Goal: Task Accomplishment & Management: Manage account settings

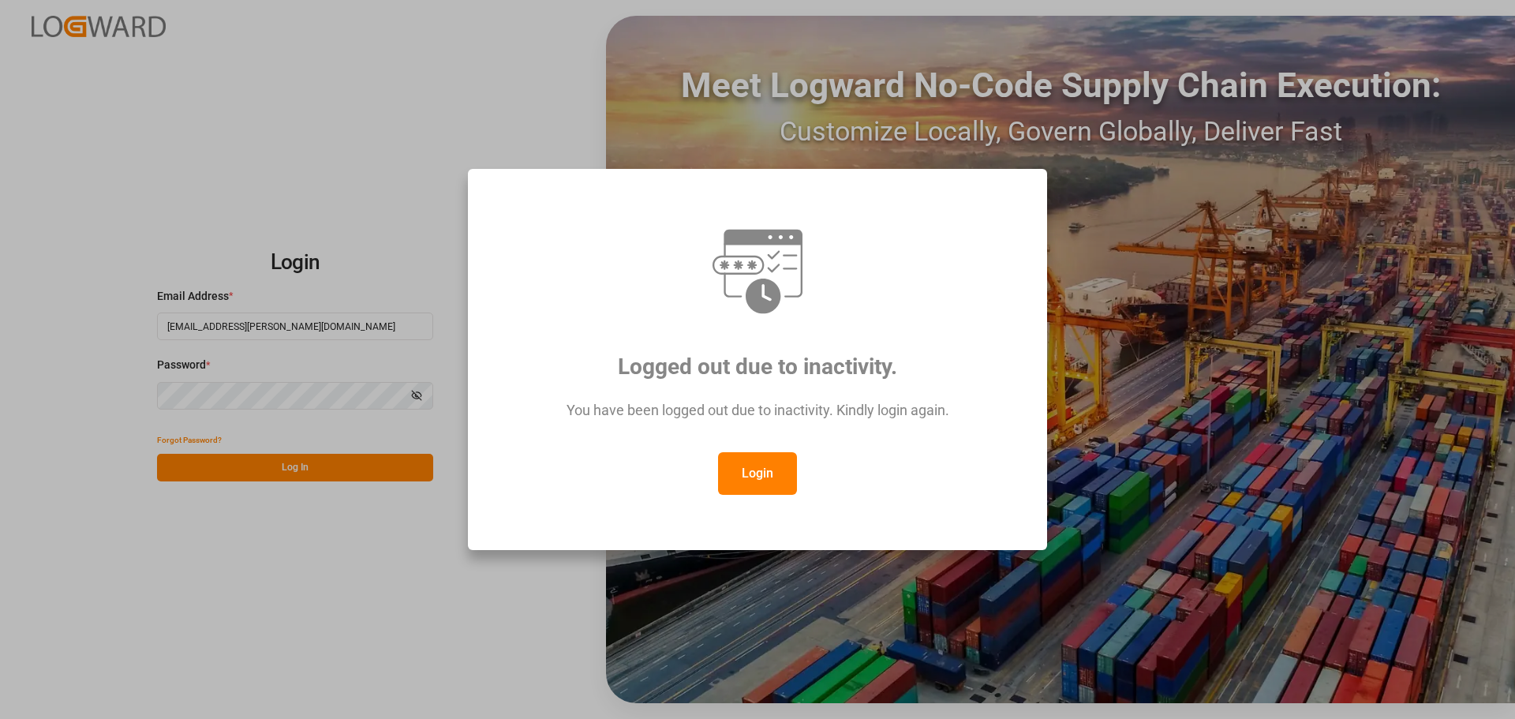
click at [757, 470] on button "Login" at bounding box center [757, 473] width 79 height 43
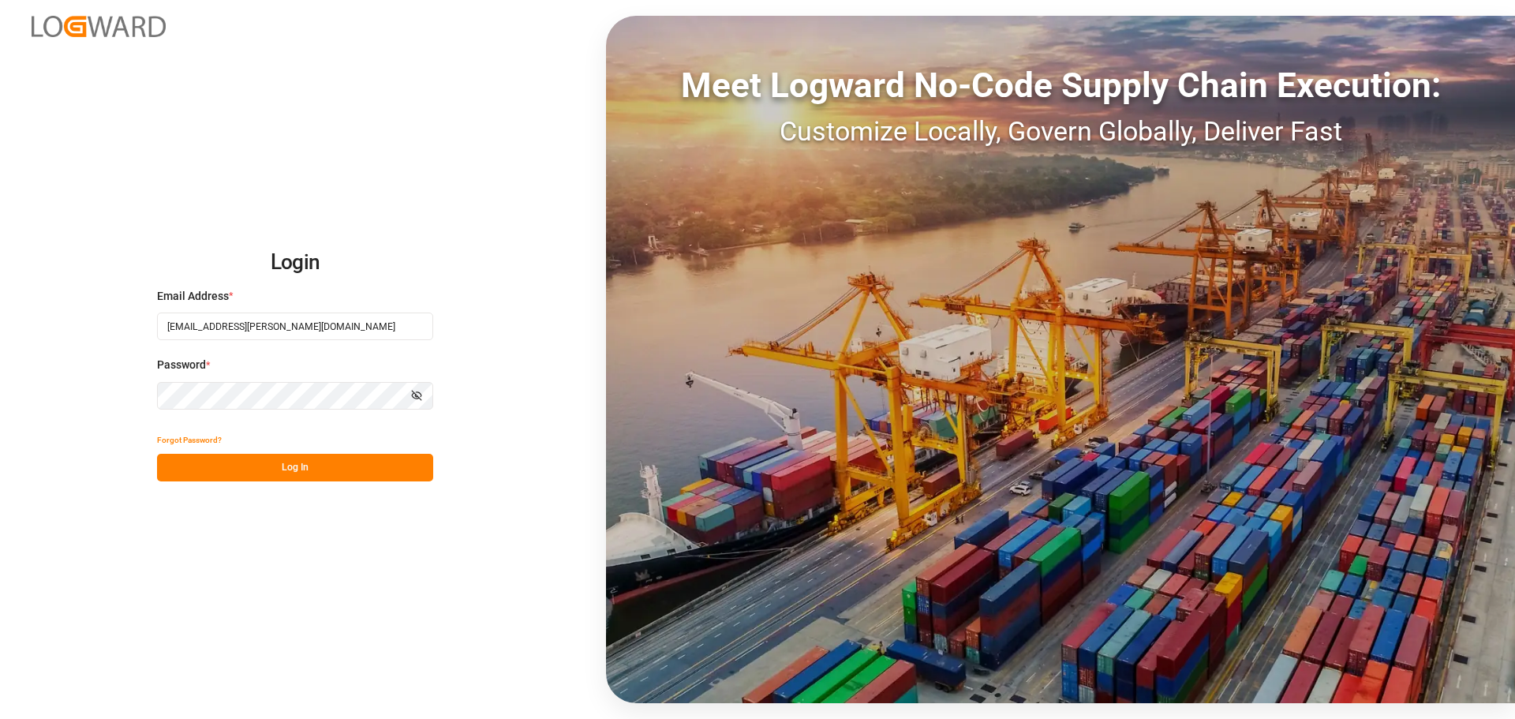
click at [294, 468] on button "Log In" at bounding box center [295, 468] width 276 height 28
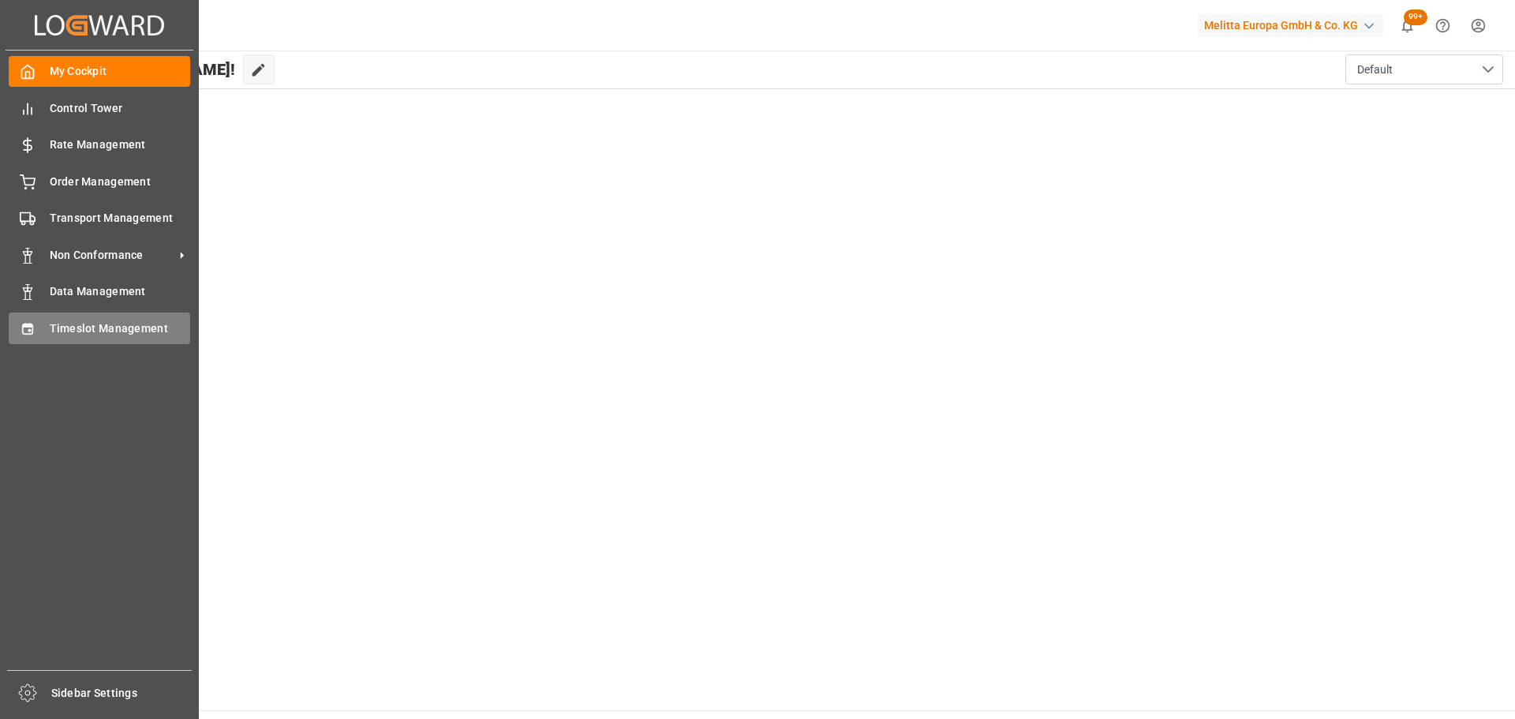
click at [46, 324] on div "Timeslot Management Timeslot Management" at bounding box center [99, 327] width 181 height 31
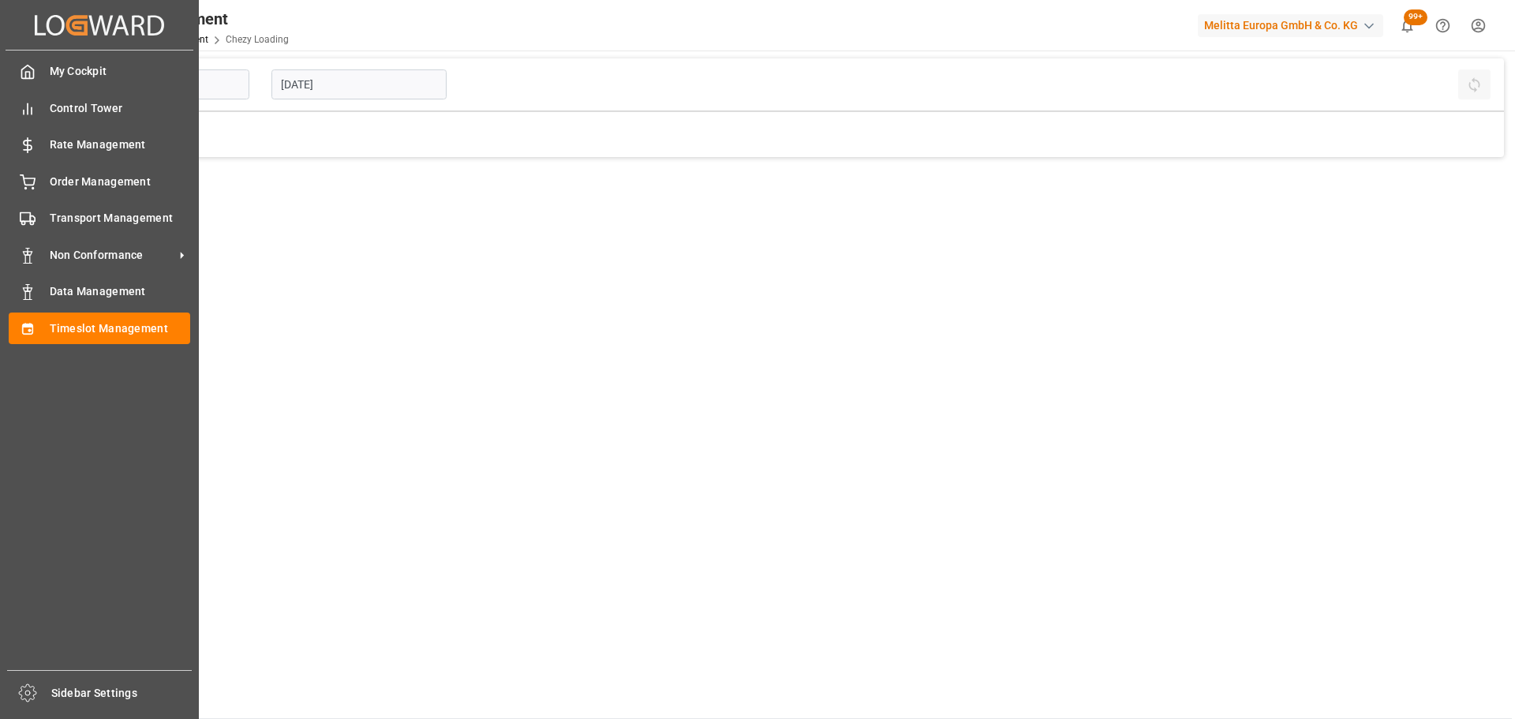
type input "Chezy Loading"
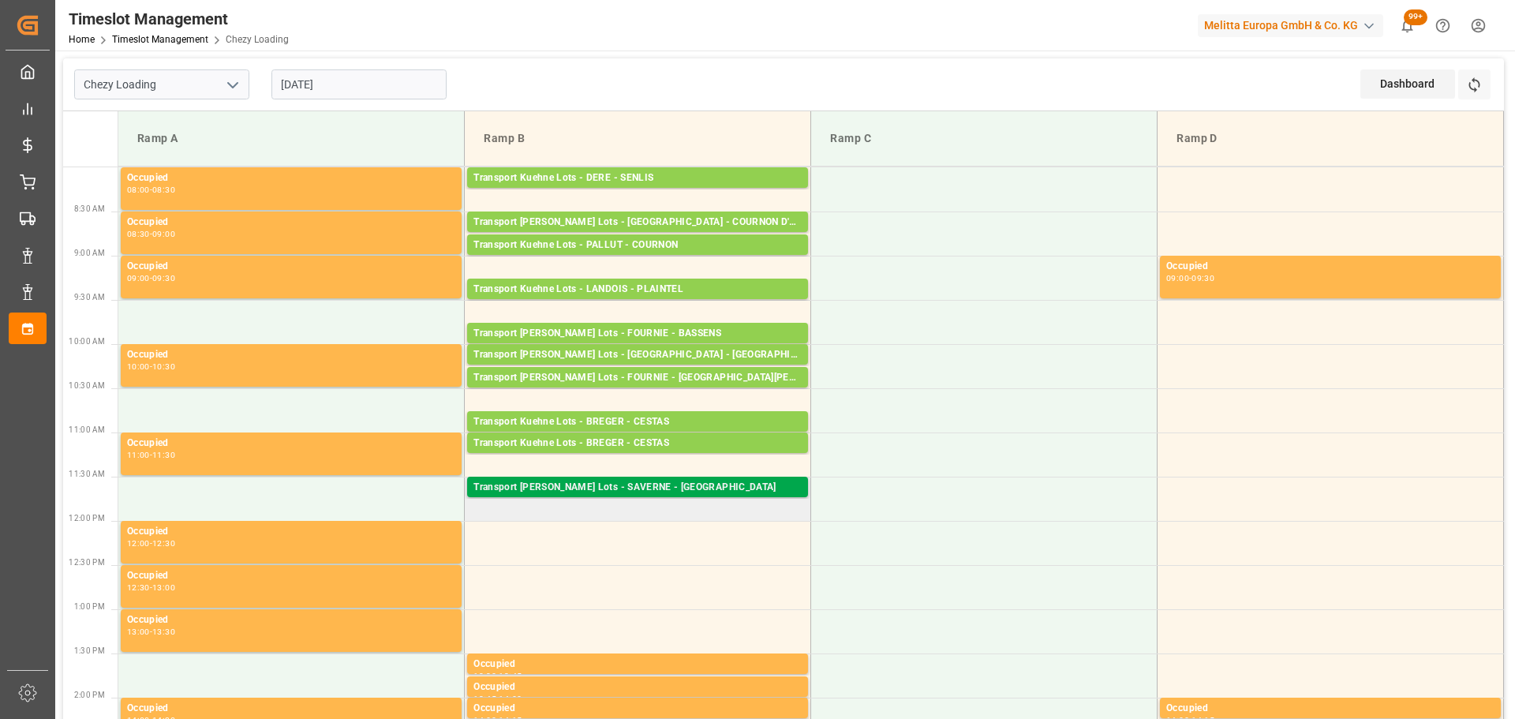
click at [619, 481] on div "Transport [PERSON_NAME] Lots - SAVERNE - [GEOGRAPHIC_DATA]" at bounding box center [637, 488] width 328 height 16
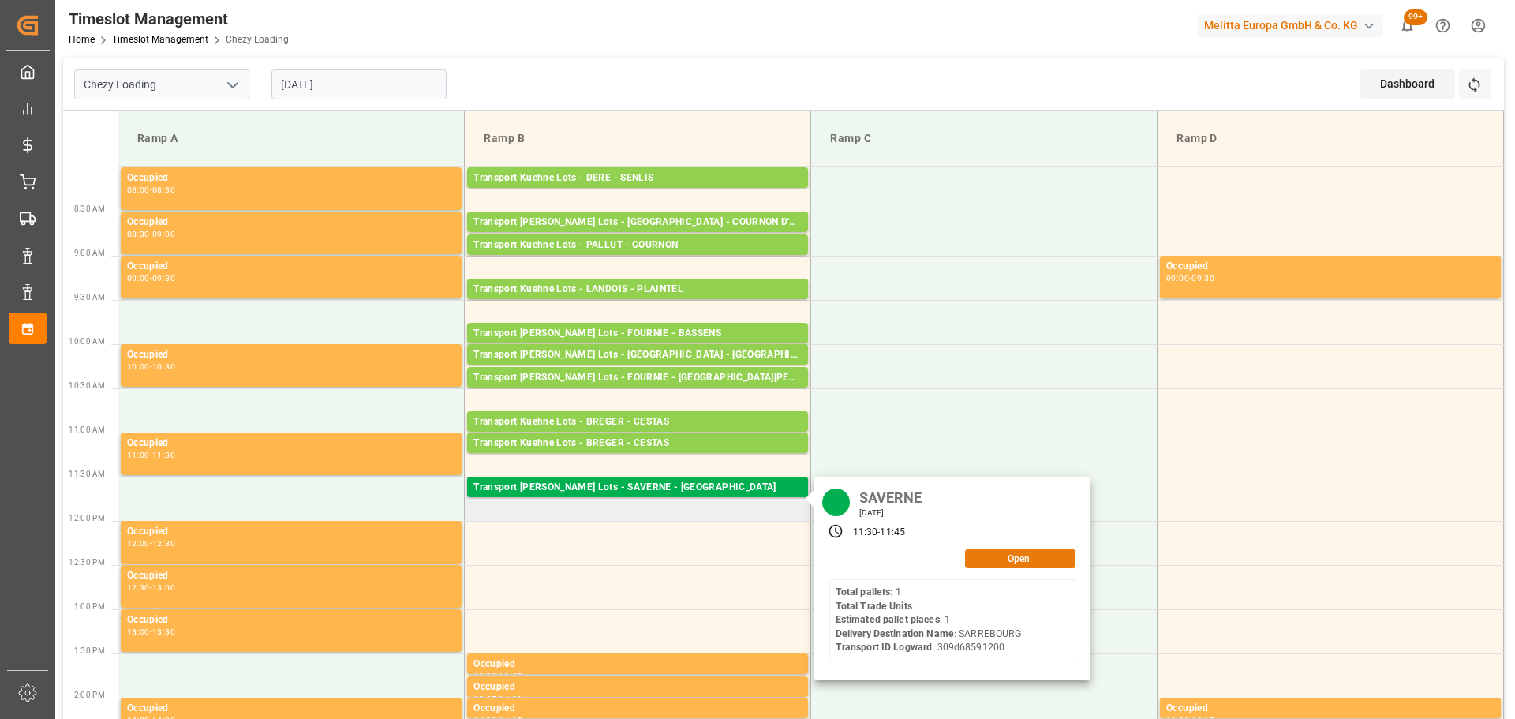
click at [1015, 559] on button "Open" at bounding box center [1020, 558] width 110 height 19
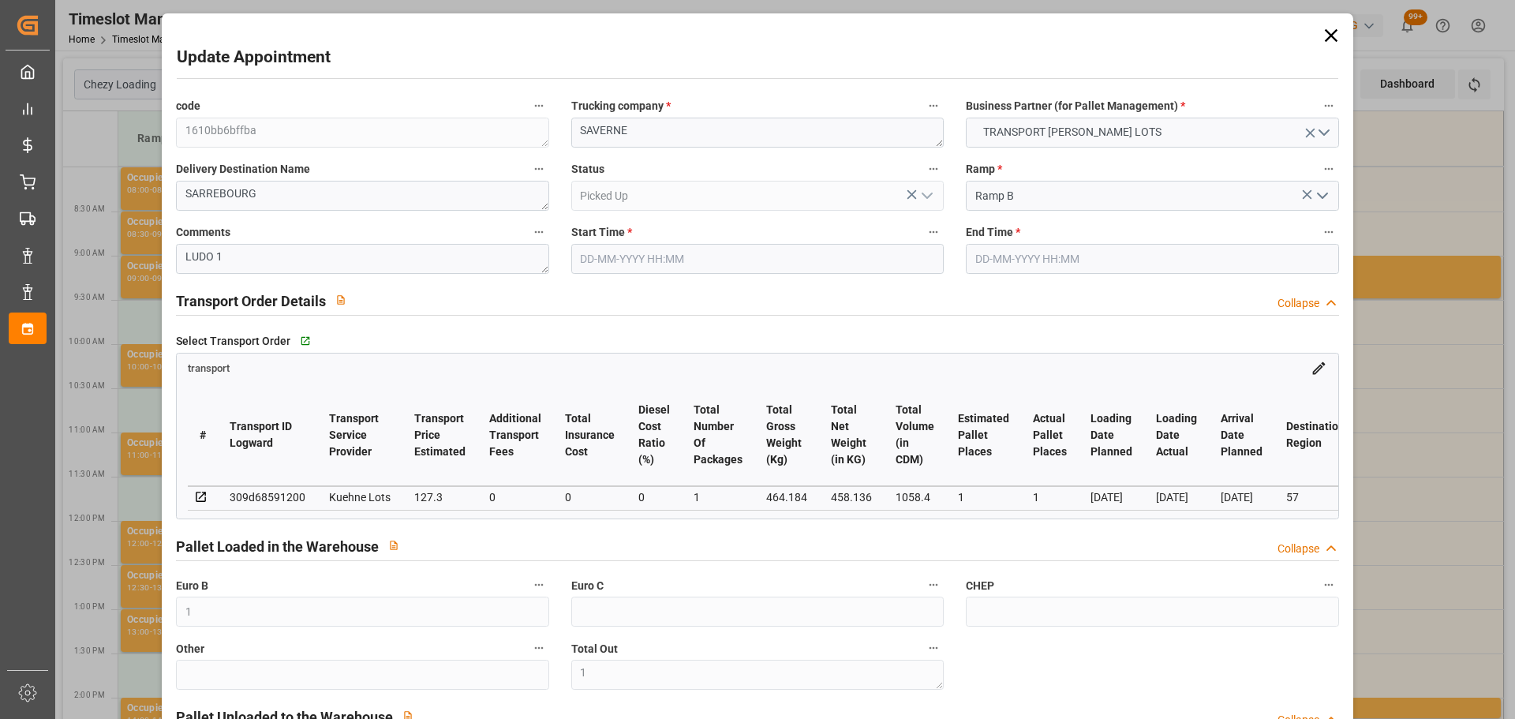
type input "[DATE] 11:30"
type input "[DATE] 11:45"
type input "[DATE] 14:38"
type input "[DATE] 11:38"
type input "[DATE]"
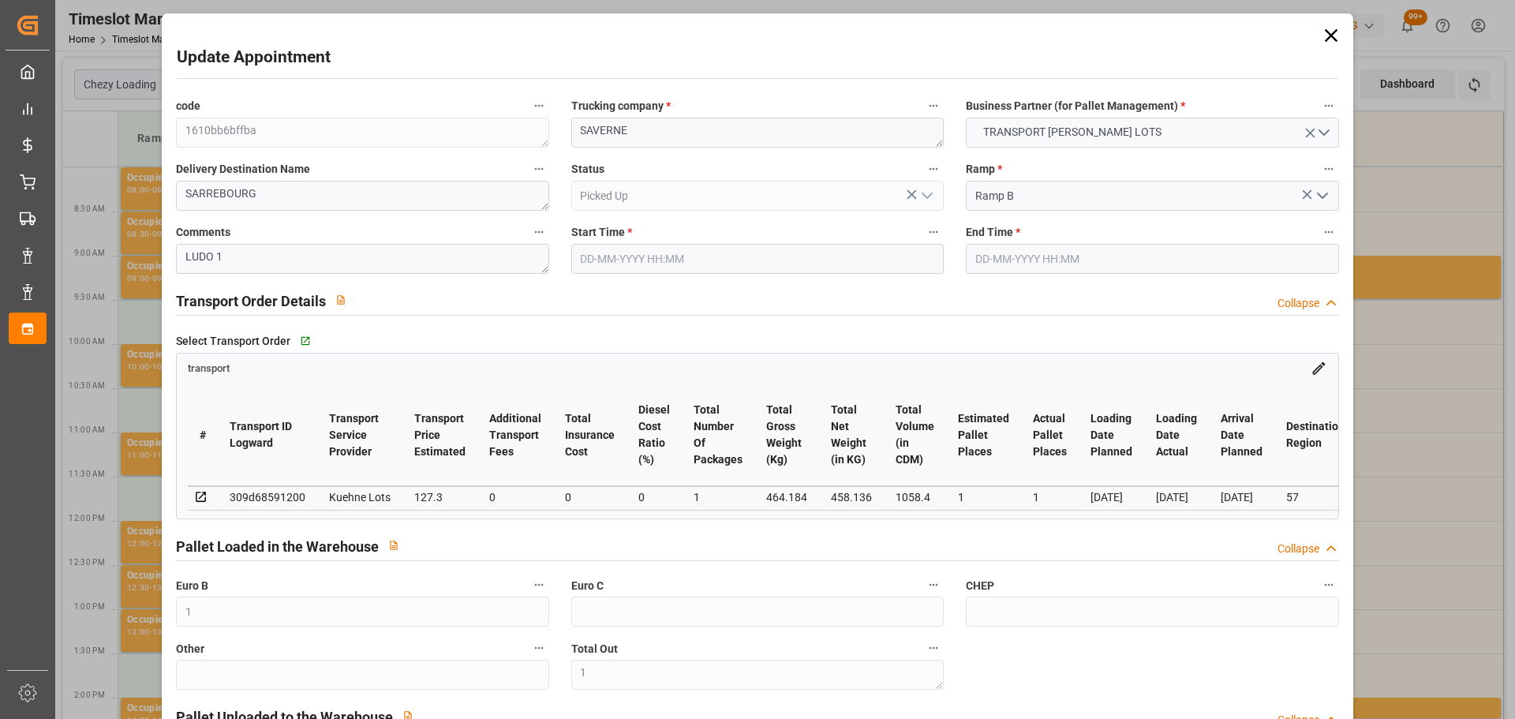
type input "[DATE]"
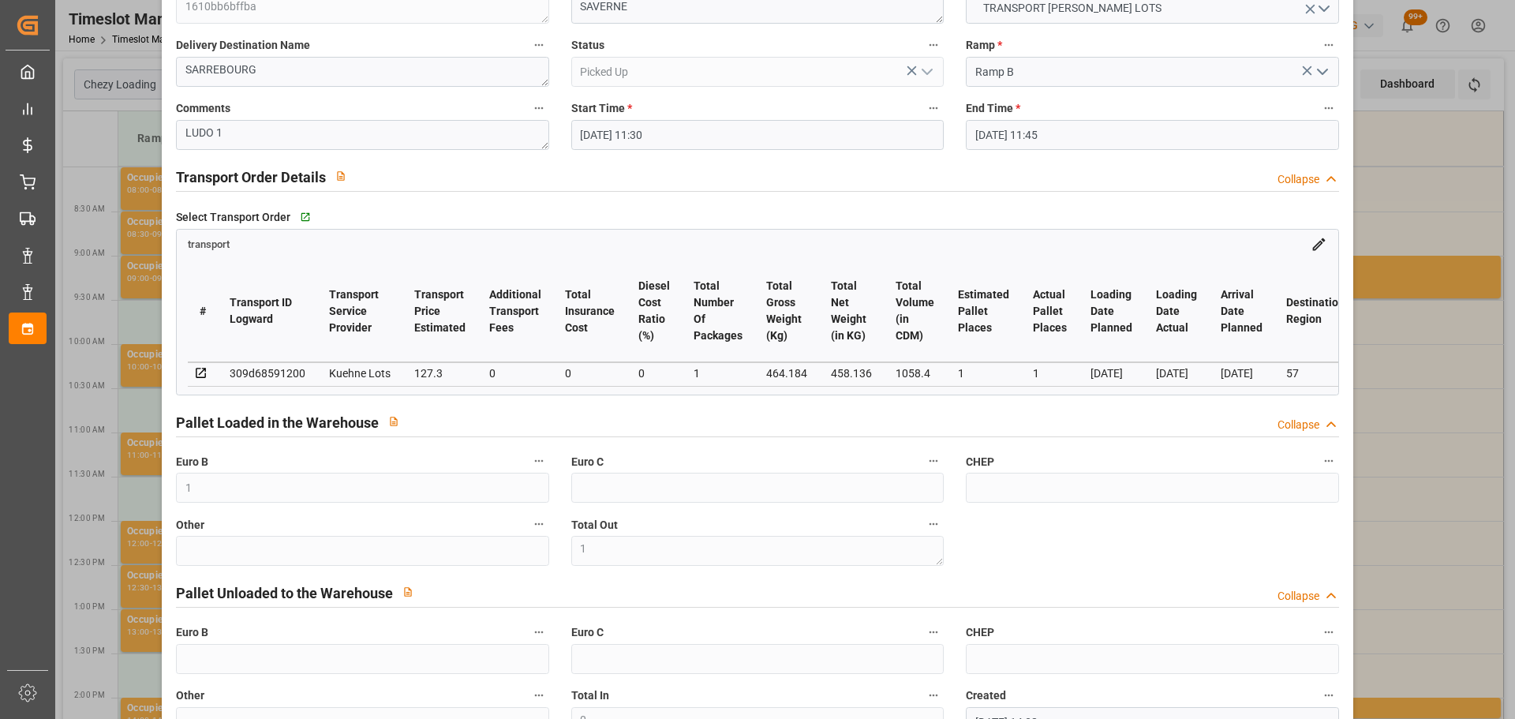
scroll to position [158, 0]
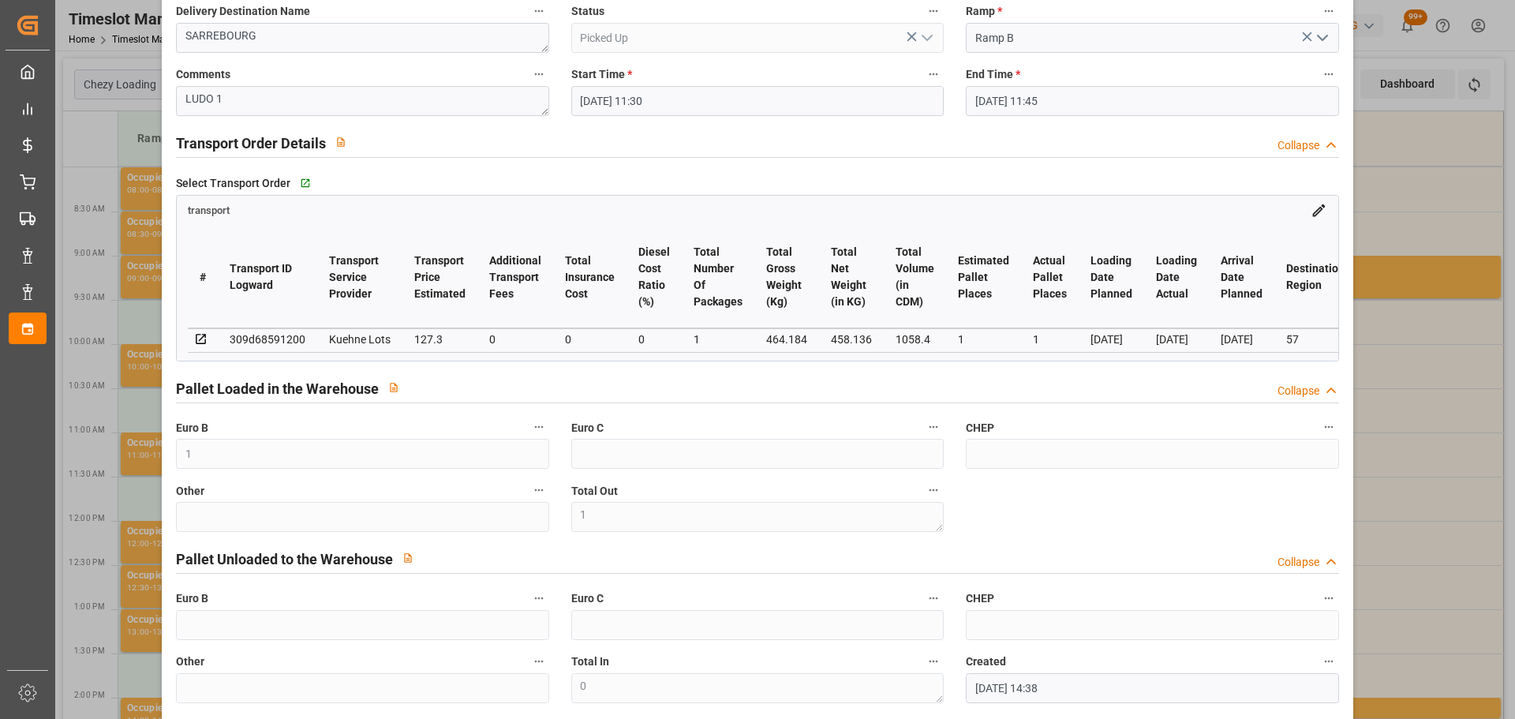
click at [1439, 335] on div "Update Appointment code 1610bb6bffba Trucking company * SAVERNE Business Partne…" at bounding box center [757, 359] width 1515 height 719
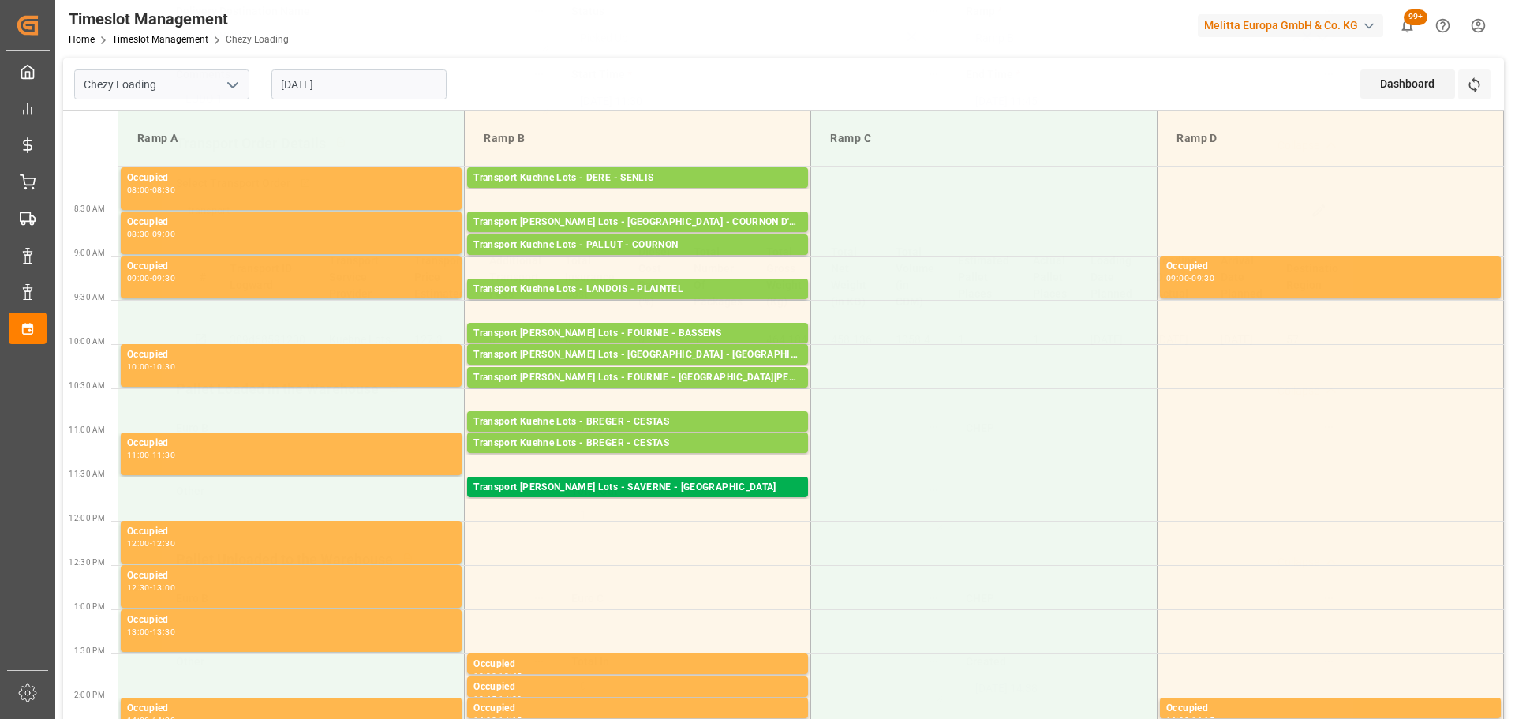
scroll to position [0, 0]
